Goal: Information Seeking & Learning: Find specific fact

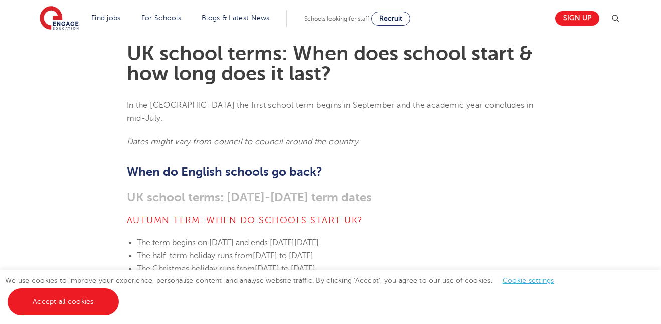
scroll to position [272, 0]
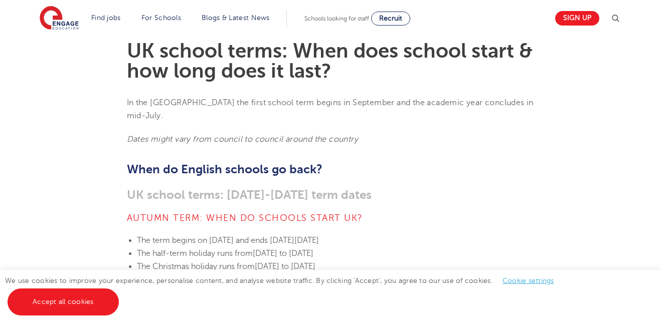
click at [85, 300] on link "Accept all cookies" at bounding box center [63, 302] width 111 height 27
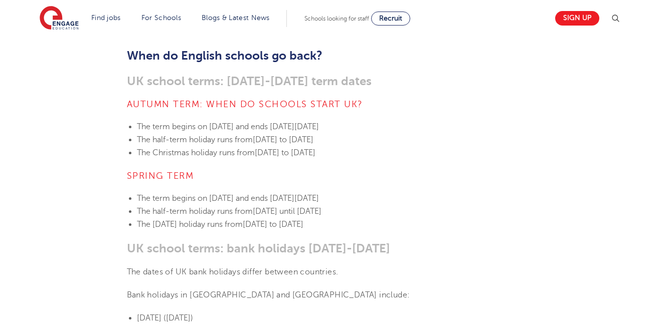
scroll to position [388, 0]
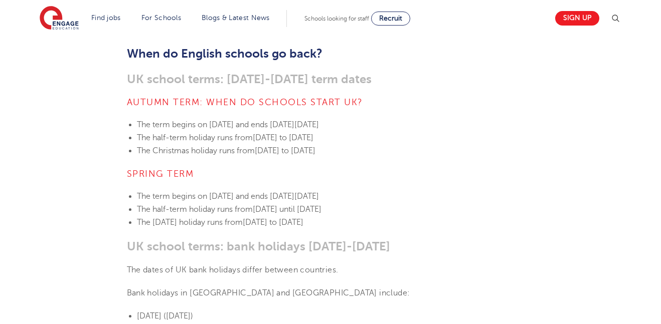
drag, startPoint x: 136, startPoint y: 180, endPoint x: 676, endPoint y: 174, distance: 539.7
copy li "The term begins [DATE][DATE] and ends [DATE][DATE]"
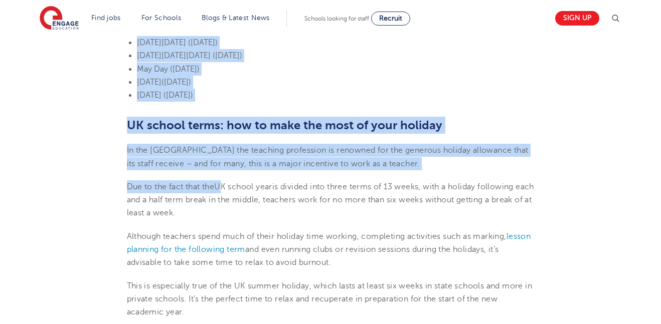
scroll to position [707, 0]
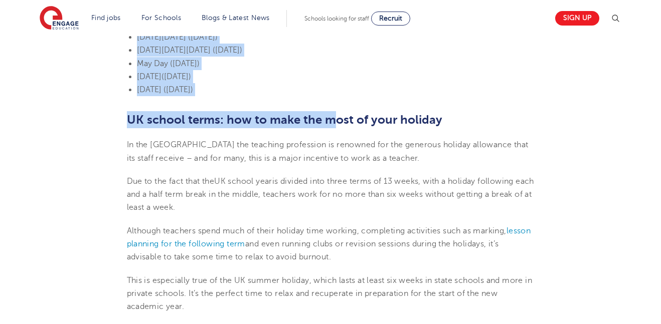
drag, startPoint x: 137, startPoint y: 190, endPoint x: 330, endPoint y: 98, distance: 213.6
click at [330, 98] on section "[DATE] UK school terms: When does school start & how long does it last? In the …" at bounding box center [331, 129] width 608 height 1118
click at [326, 91] on section "[DATE] UK school terms: When does school start & how long does it last? In the …" at bounding box center [331, 129] width 608 height 1118
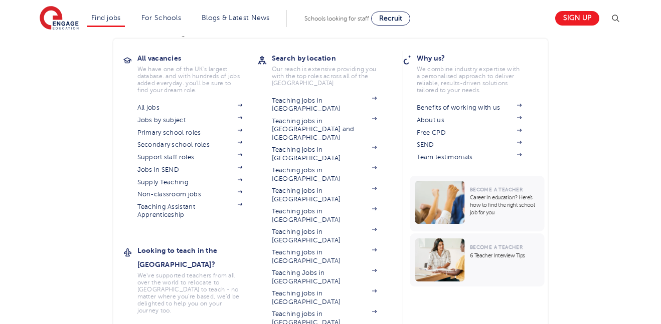
scroll to position [424, 0]
drag, startPoint x: 313, startPoint y: 78, endPoint x: 197, endPoint y: 217, distance: 181.5
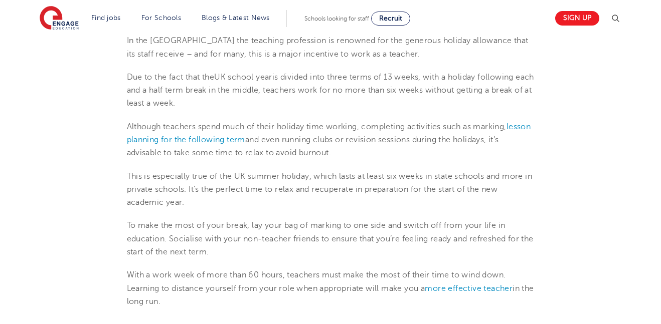
click at [70, 208] on section "[DATE] UK school terms: When does school start & how long does it last? In the …" at bounding box center [331, 25] width 608 height 1118
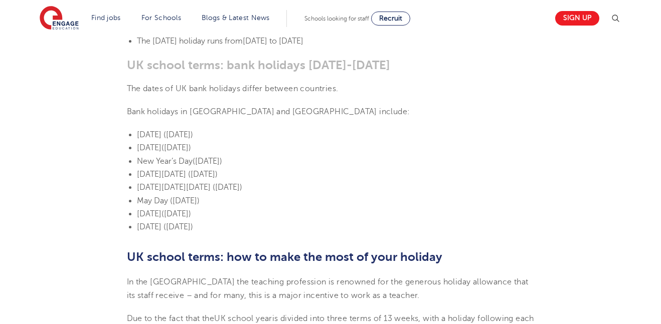
scroll to position [564, 0]
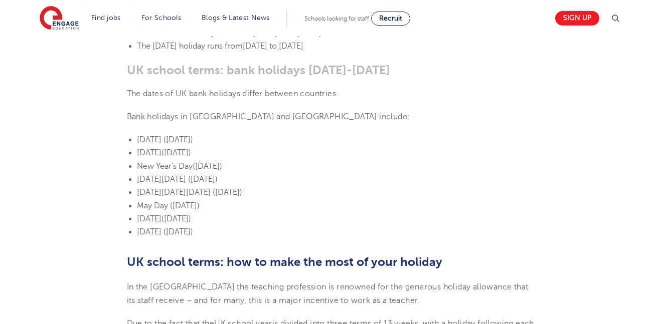
drag, startPoint x: 138, startPoint y: 124, endPoint x: 319, endPoint y: 217, distance: 203.9
click at [319, 217] on ul "[DATE] ([DATE]) [DATE] ([DATE]) New Year’s Day ([DATE]) [DATE][DATE] ([DATE]) […" at bounding box center [331, 185] width 408 height 105
click at [240, 188] on span "[DATE][DATE][DATE] ([DATE])" at bounding box center [189, 192] width 105 height 9
drag, startPoint x: 139, startPoint y: 126, endPoint x: 314, endPoint y: 218, distance: 197.9
click at [314, 218] on ul "[DATE] ([DATE]) [DATE] ([DATE]) New Year’s Day ([DATE]) [DATE][DATE] ([DATE]) […" at bounding box center [331, 185] width 408 height 105
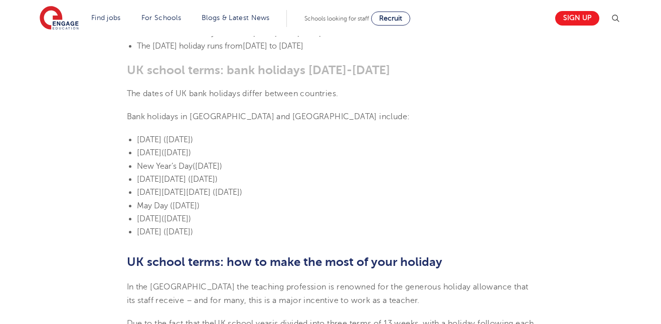
copy ul "[DATE] ([DATE]) [DATE] ([DATE]) New Year’s Day ([DATE]) [DATE][DATE] ([DATE]) […"
